Goal: Information Seeking & Learning: Learn about a topic

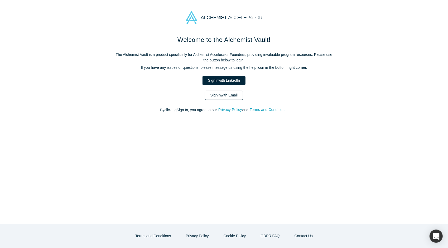
click at [233, 98] on link "Sign In with Email" at bounding box center [224, 95] width 39 height 9
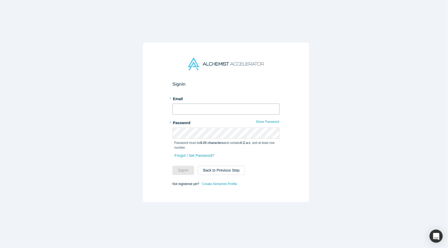
click at [212, 111] on input "text" at bounding box center [225, 109] width 107 height 11
type input "[PERSON_NAME][EMAIL_ADDRESS][DOMAIN_NAME]"
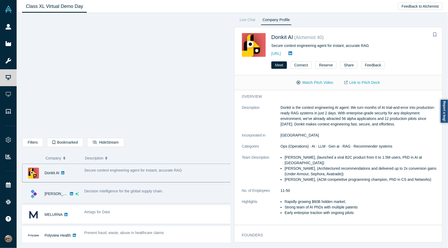
click at [138, 190] on span "Decision Intelligence for the global supply chain." at bounding box center [123, 191] width 79 height 4
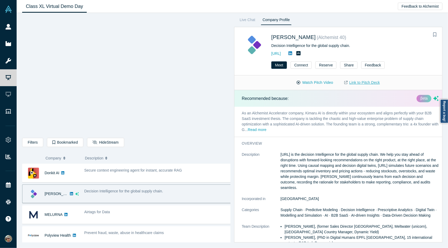
click at [360, 84] on link "Link to Pitch Deck" at bounding box center [362, 82] width 47 height 9
click at [250, 18] on link "Live Chat" at bounding box center [247, 21] width 19 height 8
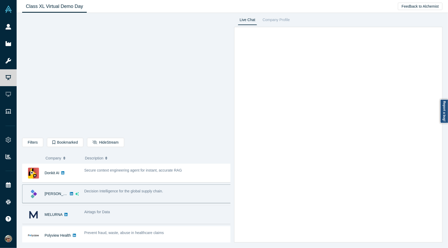
click at [132, 216] on div "Airtags for Data" at bounding box center [157, 214] width 153 height 17
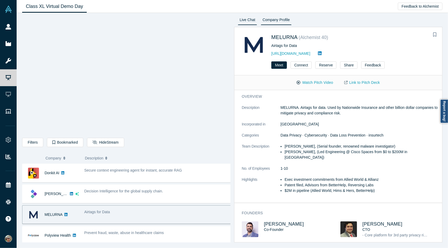
click at [248, 19] on link "Live Chat" at bounding box center [247, 21] width 19 height 8
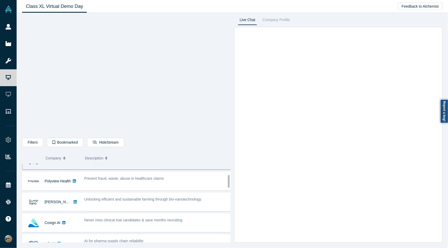
scroll to position [70, 0]
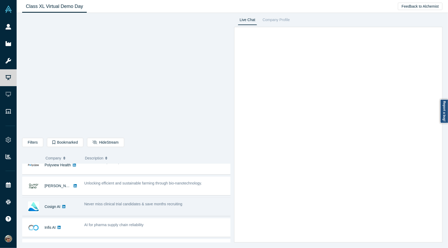
click at [150, 211] on div "Never miss clinical trial candidates & save months recruiting" at bounding box center [157, 207] width 153 height 17
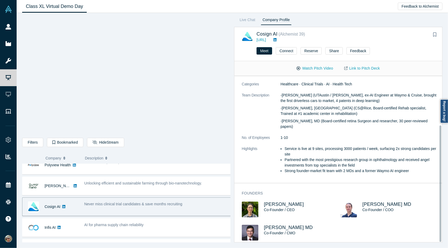
scroll to position [70, 0]
